Goal: Ask a question

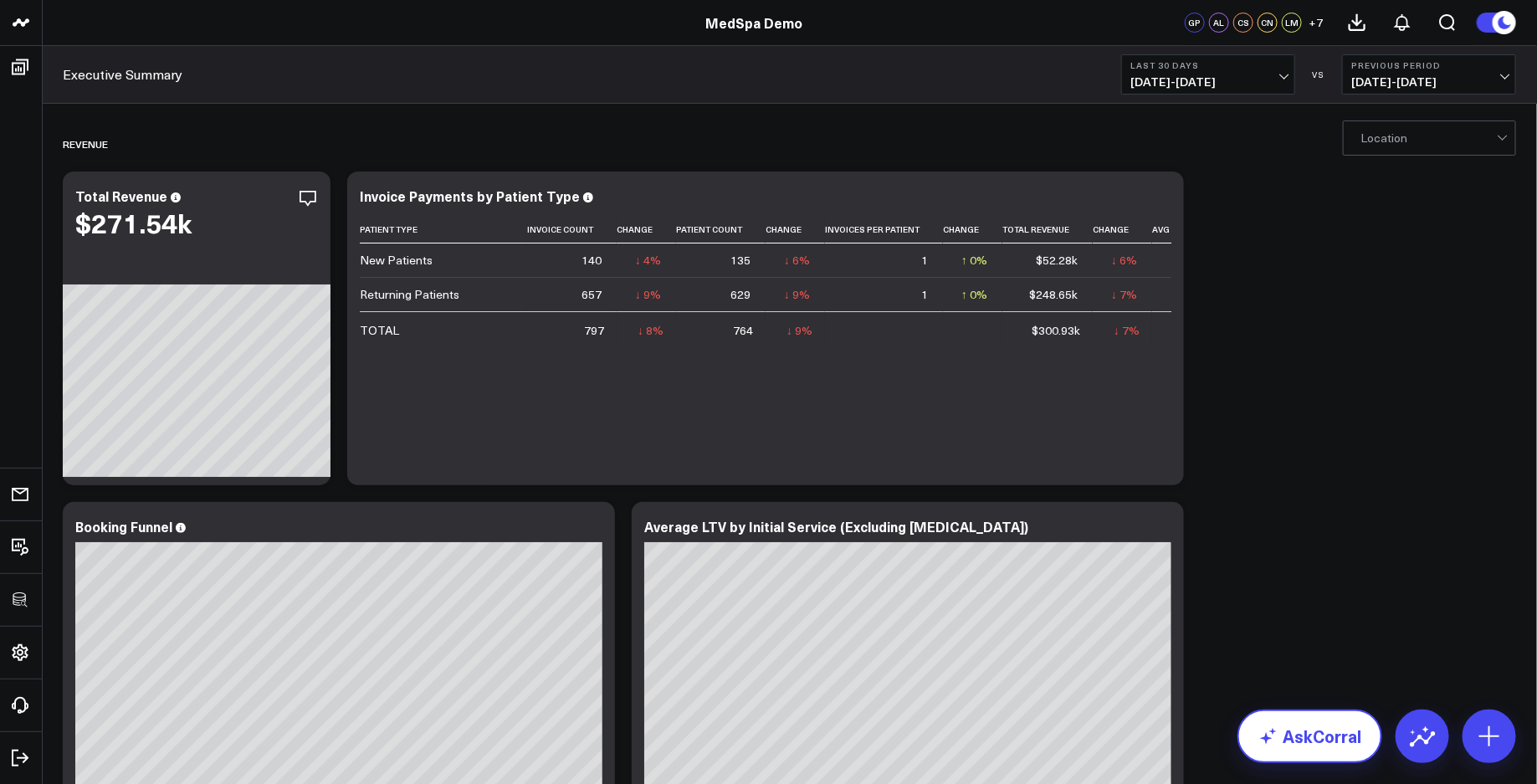
click at [1331, 751] on link "AskCorral" at bounding box center [1310, 736] width 145 height 54
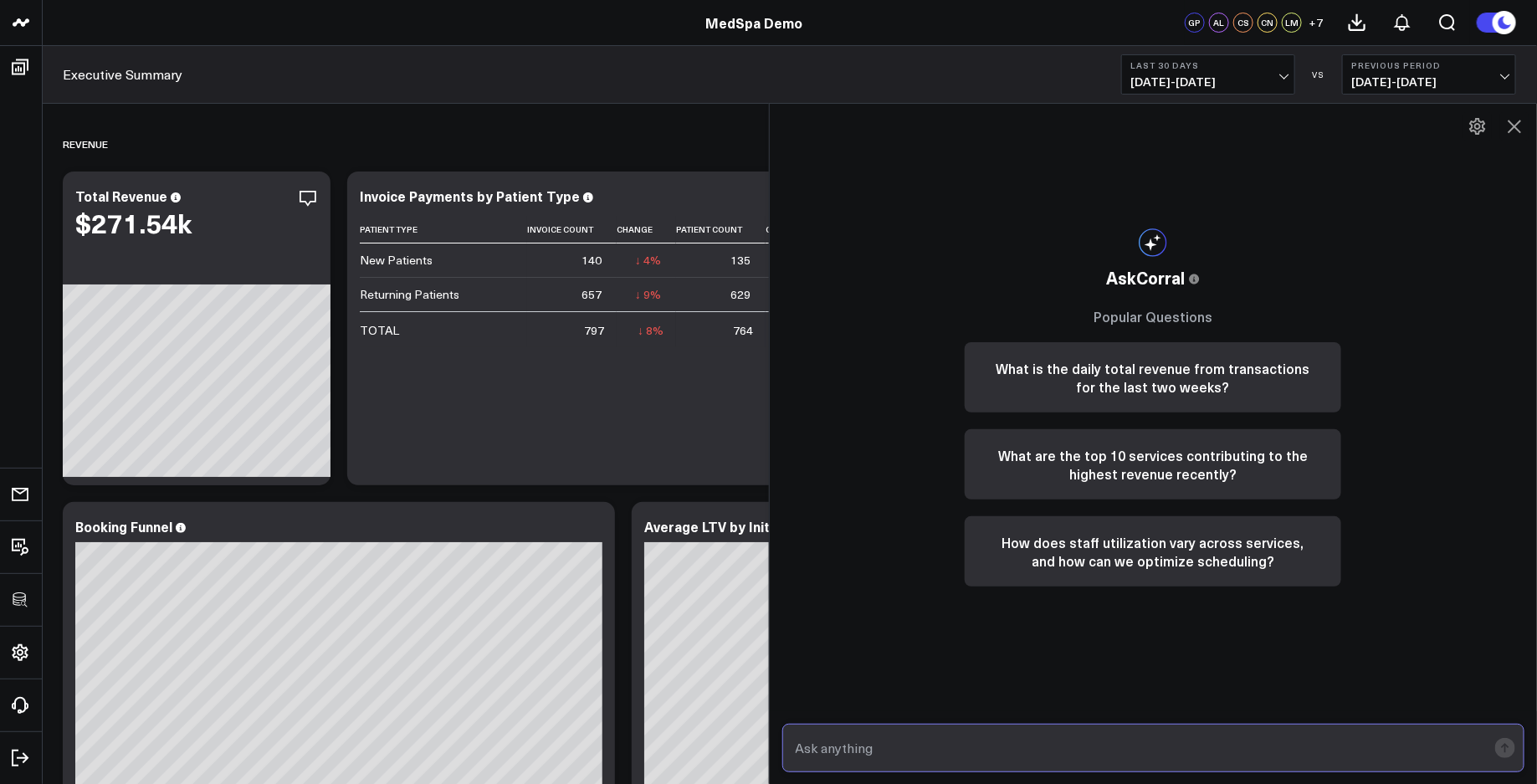
click at [892, 744] on input "text" at bounding box center [1139, 748] width 696 height 30
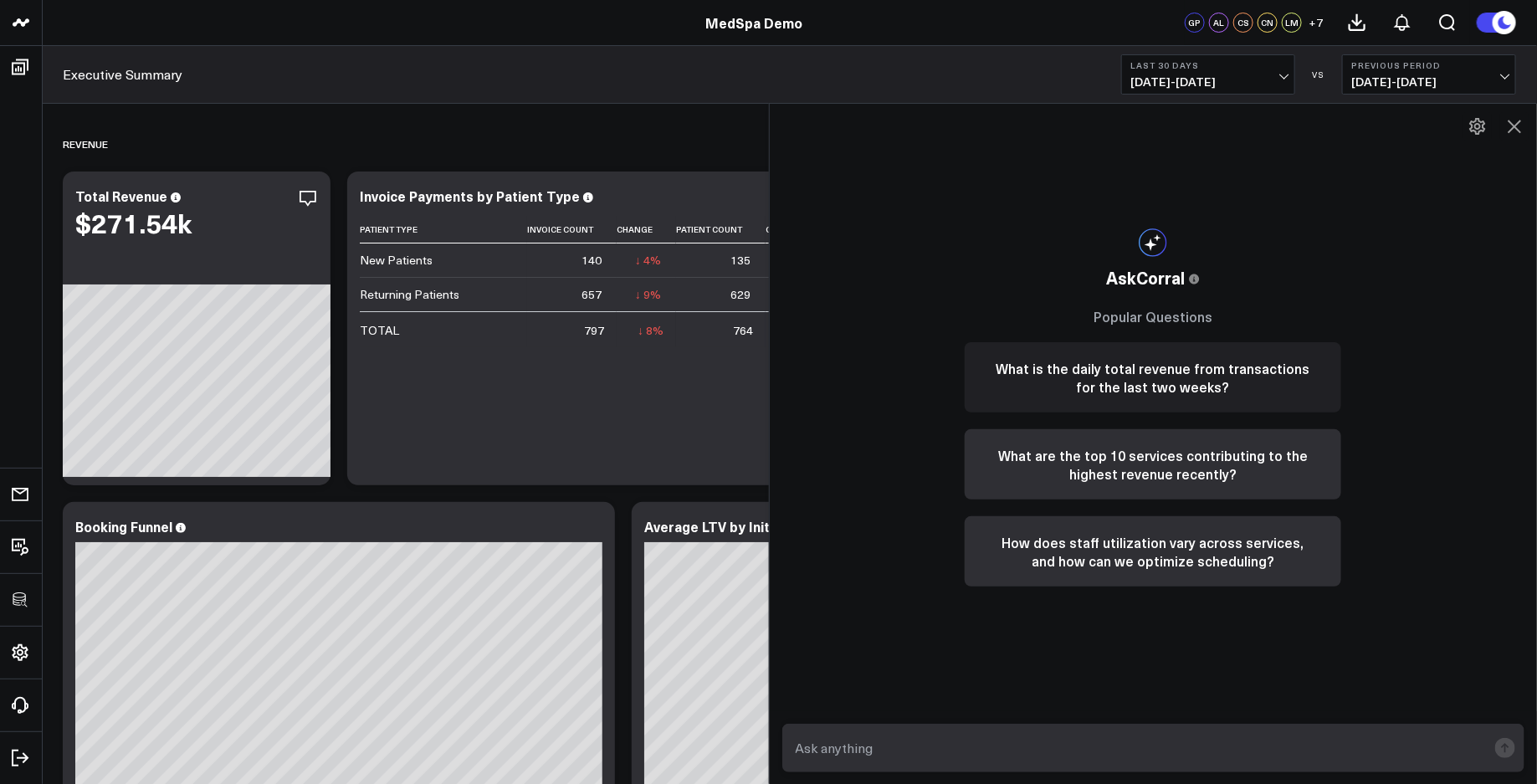
click at [1151, 391] on button "What is the daily total revenue from transactions for the last two weeks?" at bounding box center [1153, 378] width 377 height 70
